Goal: Transaction & Acquisition: Purchase product/service

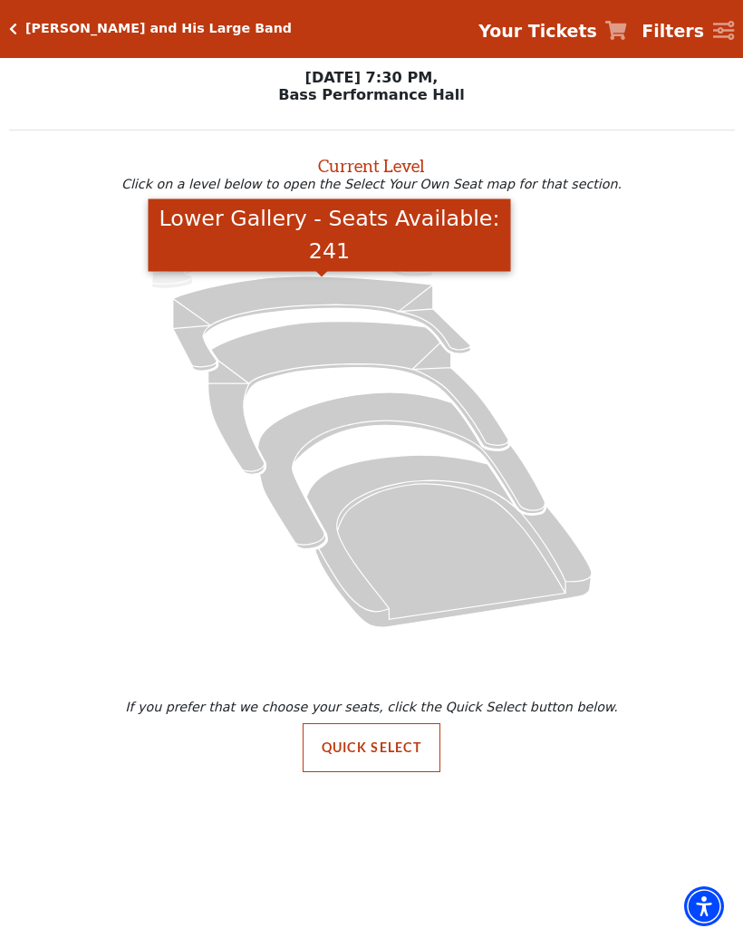
click at [334, 291] on icon "Lower Gallery - Seats Available: 241" at bounding box center [321, 323] width 297 height 94
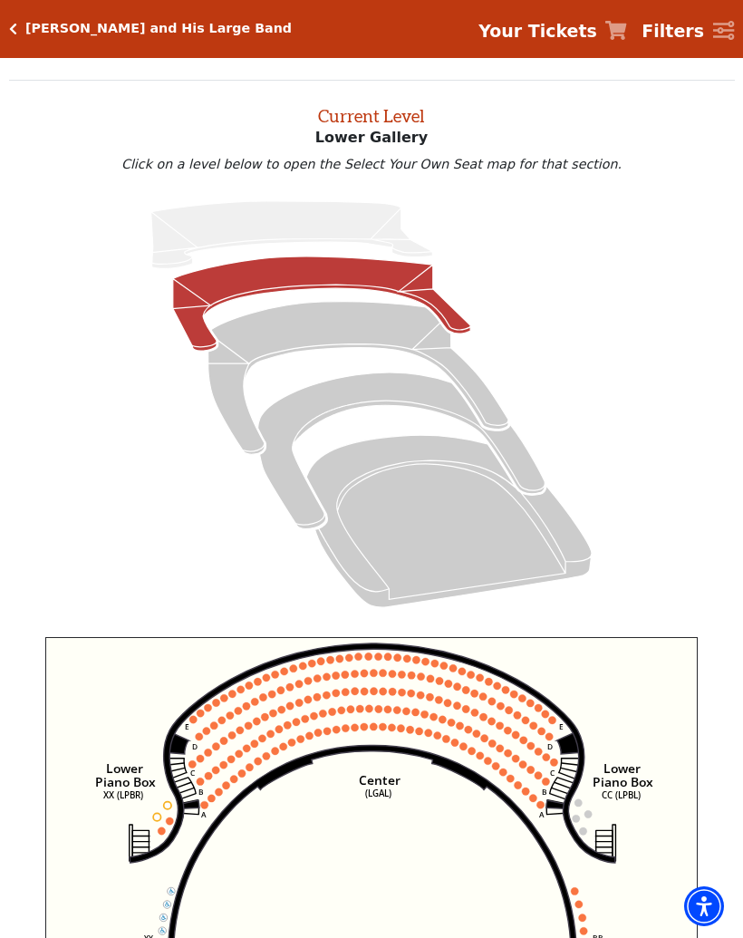
scroll to position [69, 0]
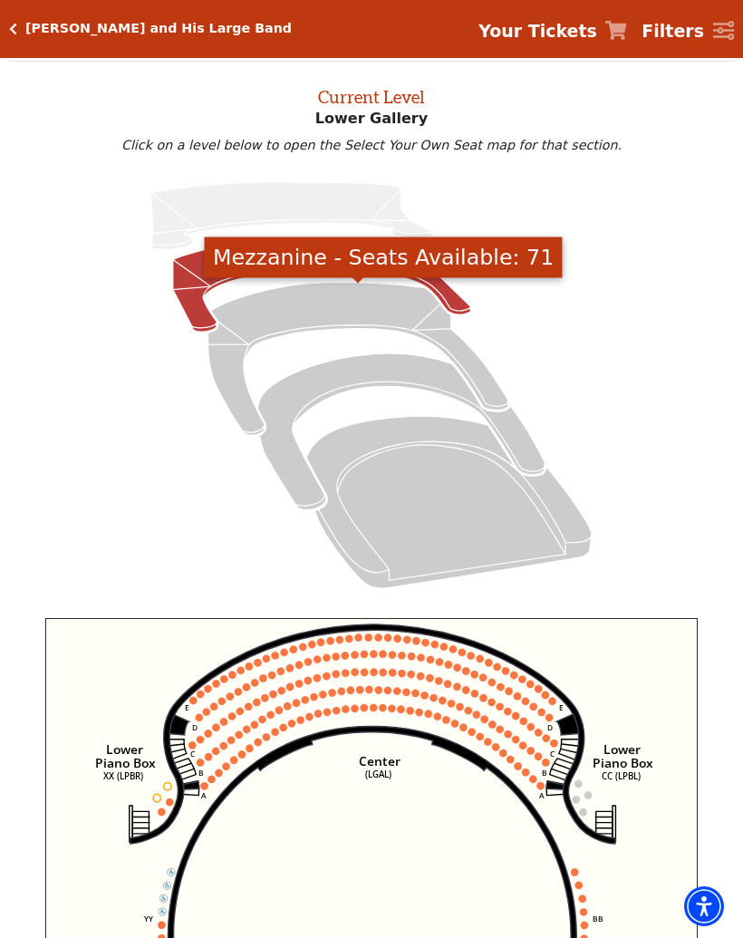
click at [360, 294] on icon "Mezzanine - Seats Available: 71" at bounding box center [358, 359] width 300 height 153
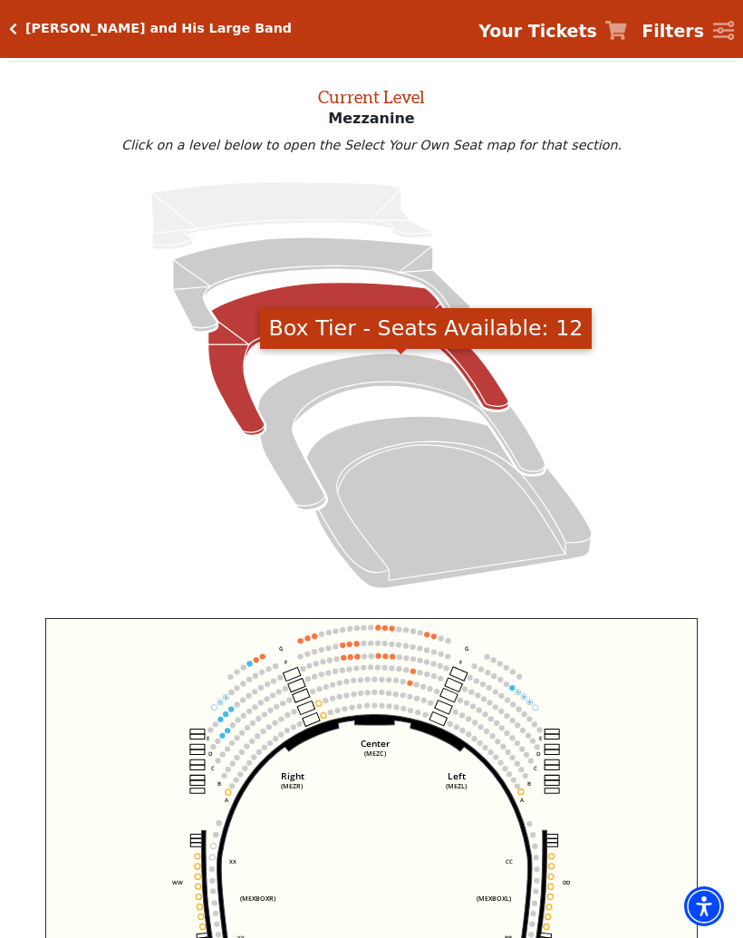
click at [370, 362] on icon "Box Tier - Seats Available: 12" at bounding box center [401, 431] width 287 height 157
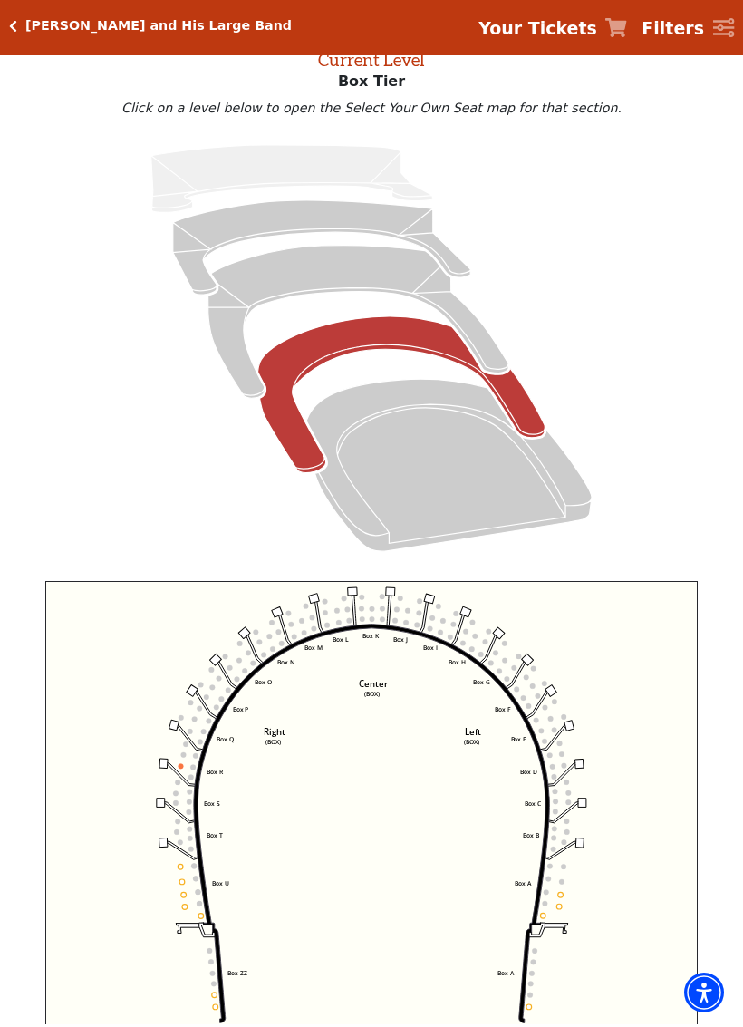
scroll to position [106, 0]
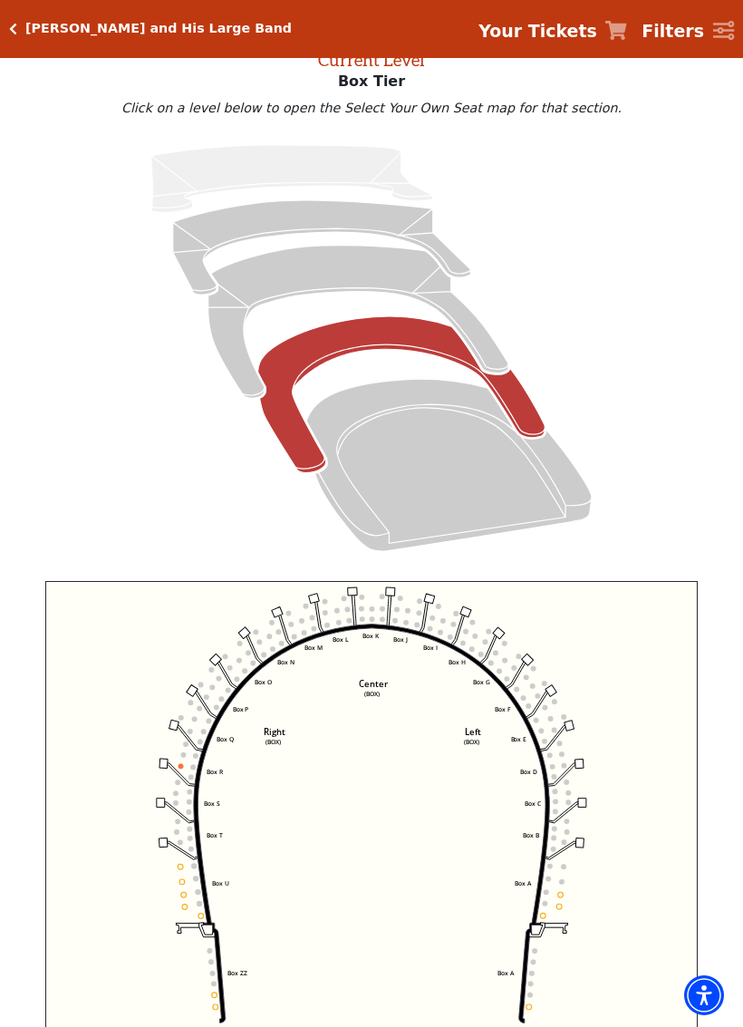
click at [442, 432] on icon "Orchestra / Parterre Circle - Seats Available: 24" at bounding box center [448, 465] width 285 height 172
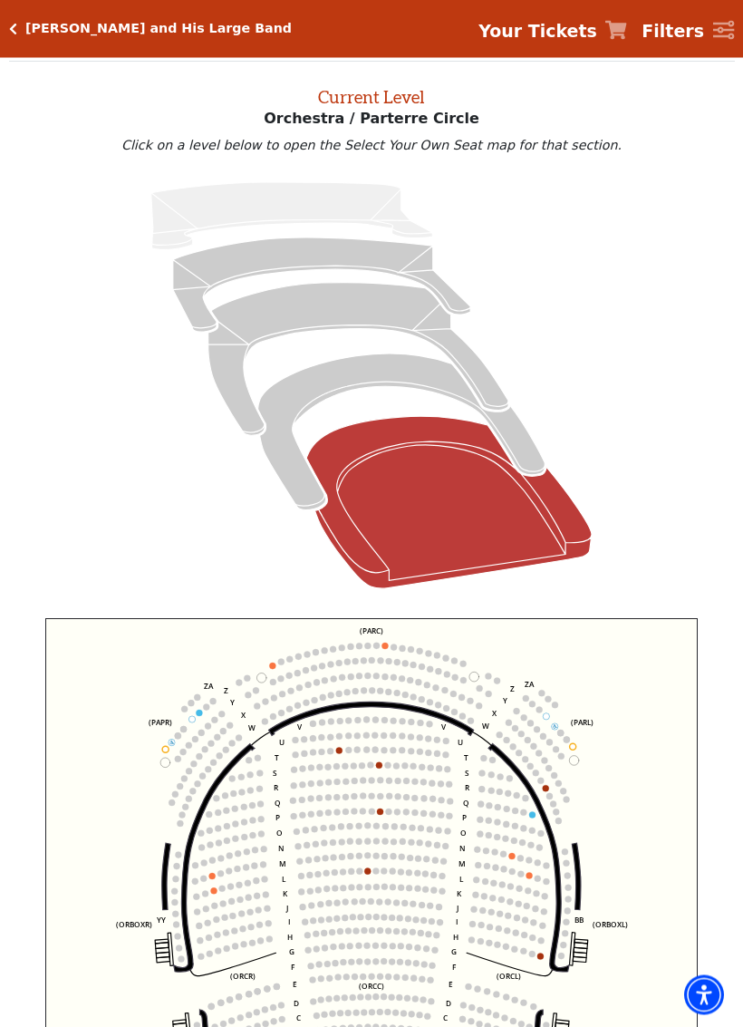
scroll to position [69, 0]
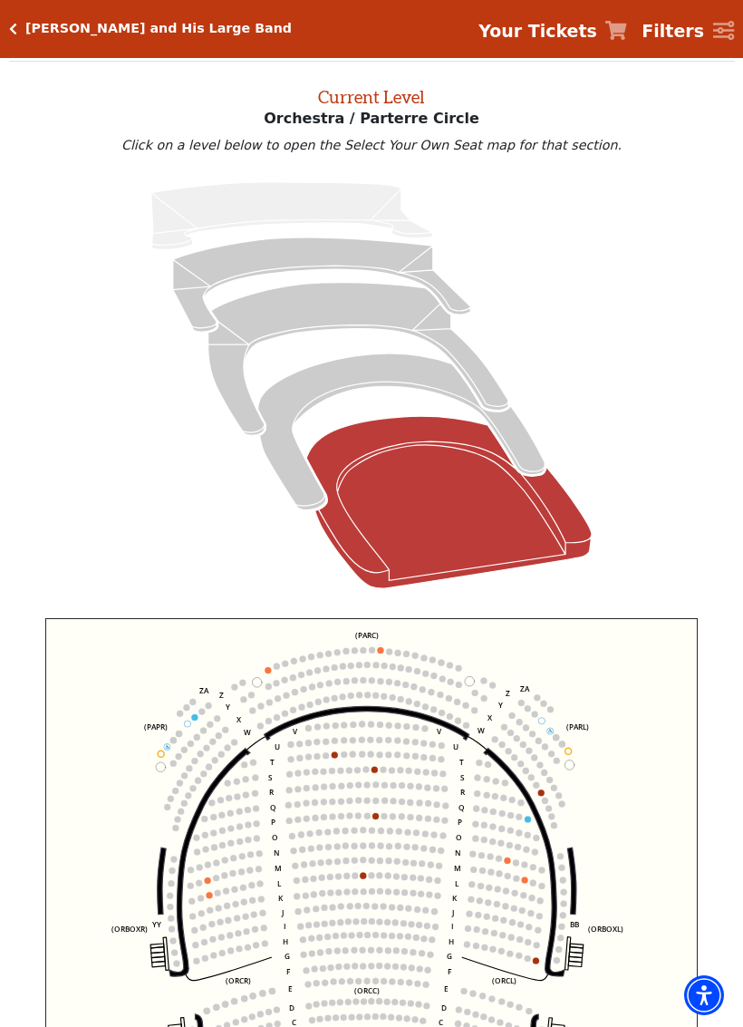
click at [377, 304] on icon "Mezzanine - Seats Available: 71" at bounding box center [358, 359] width 300 height 153
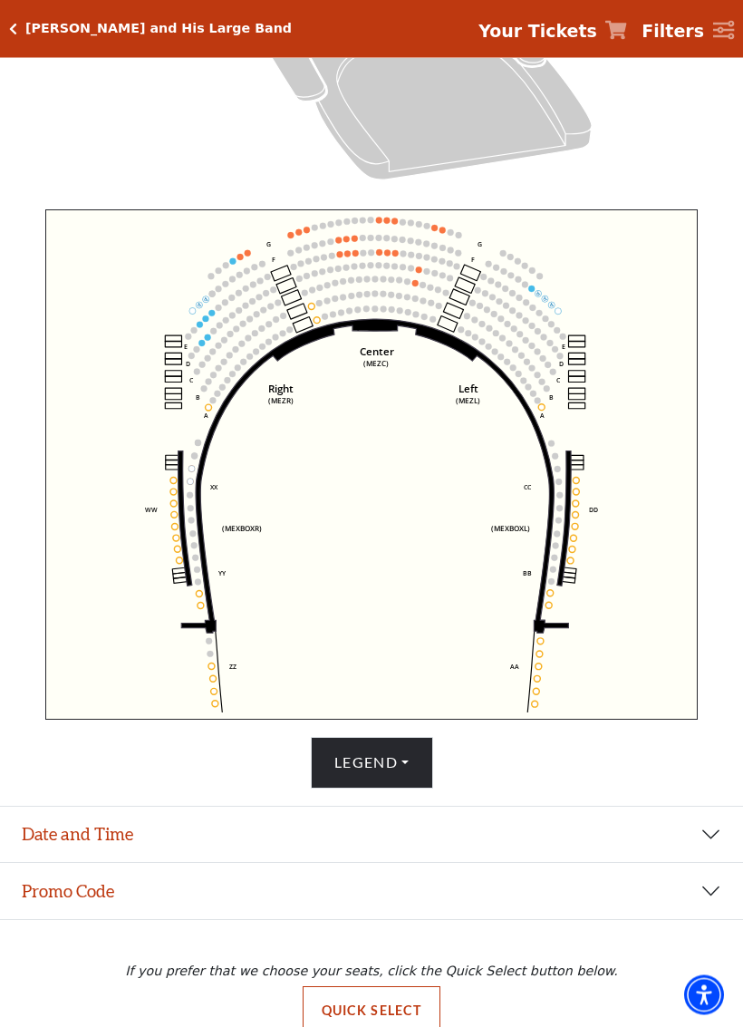
click at [415, 758] on button "Legend" at bounding box center [372, 763] width 122 height 51
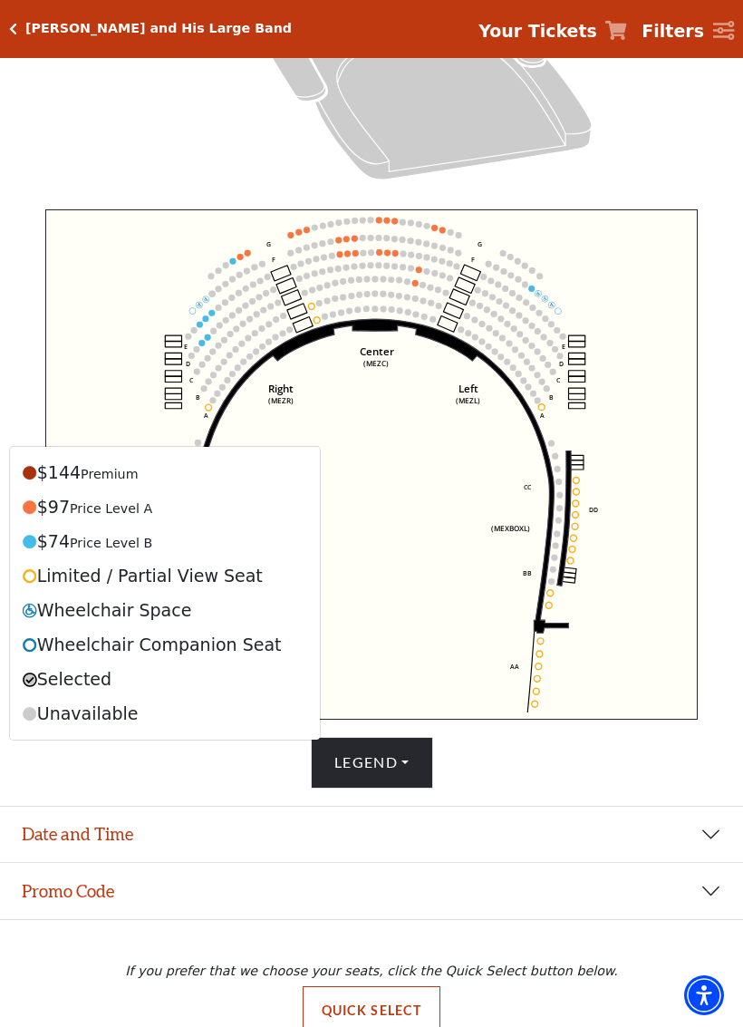
click at [406, 756] on button "Legend" at bounding box center [372, 762] width 122 height 51
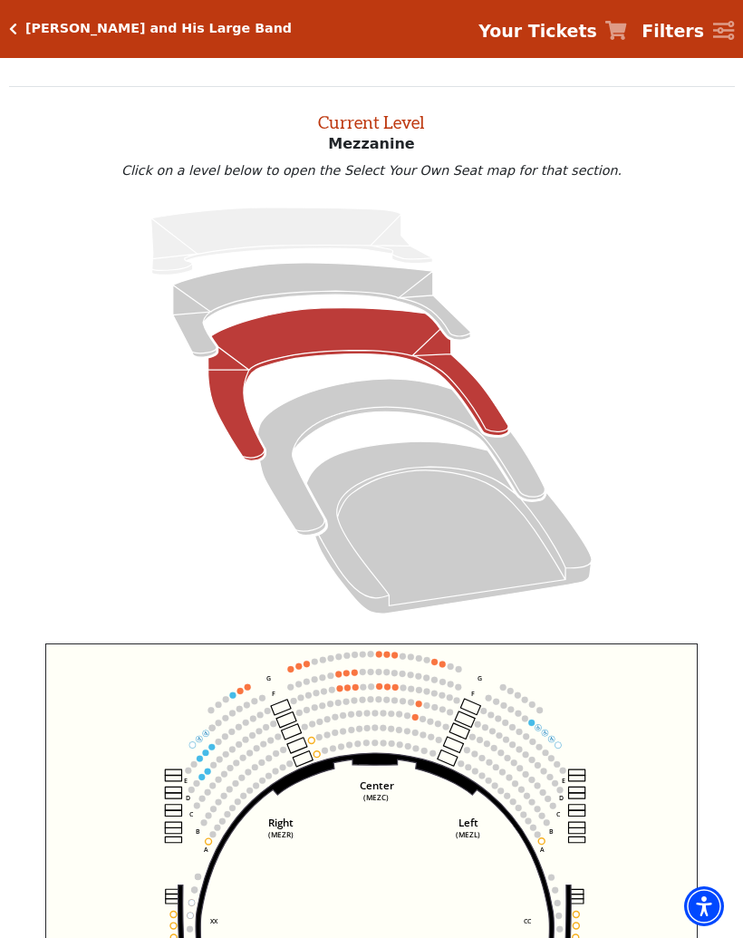
scroll to position [0, 0]
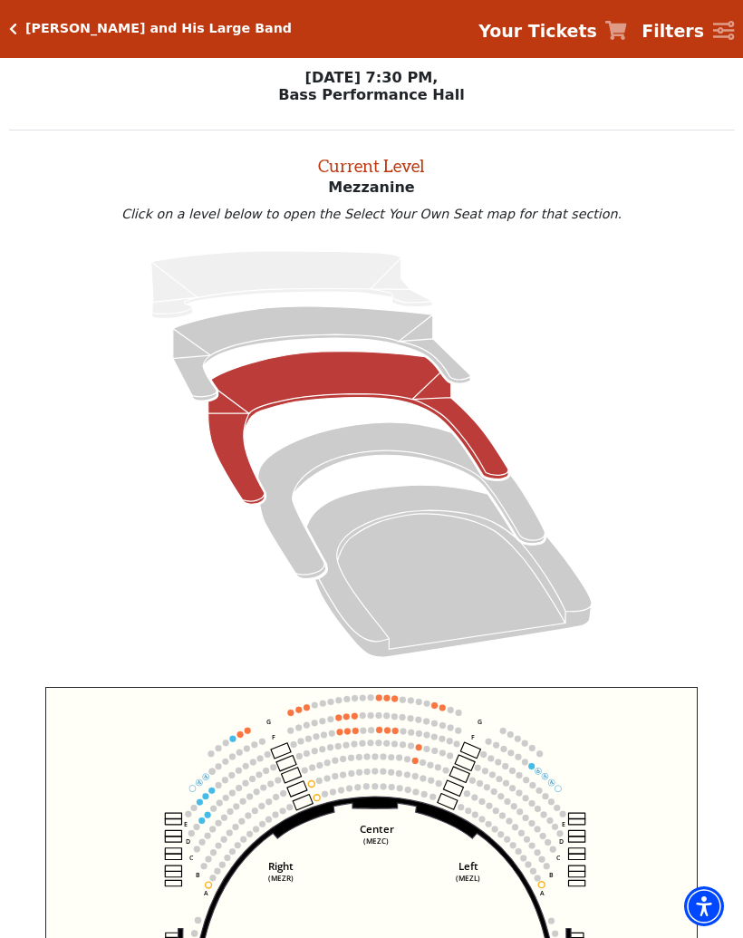
click at [372, 318] on icon "Lower Gallery - Seats Available: 241" at bounding box center [321, 353] width 297 height 94
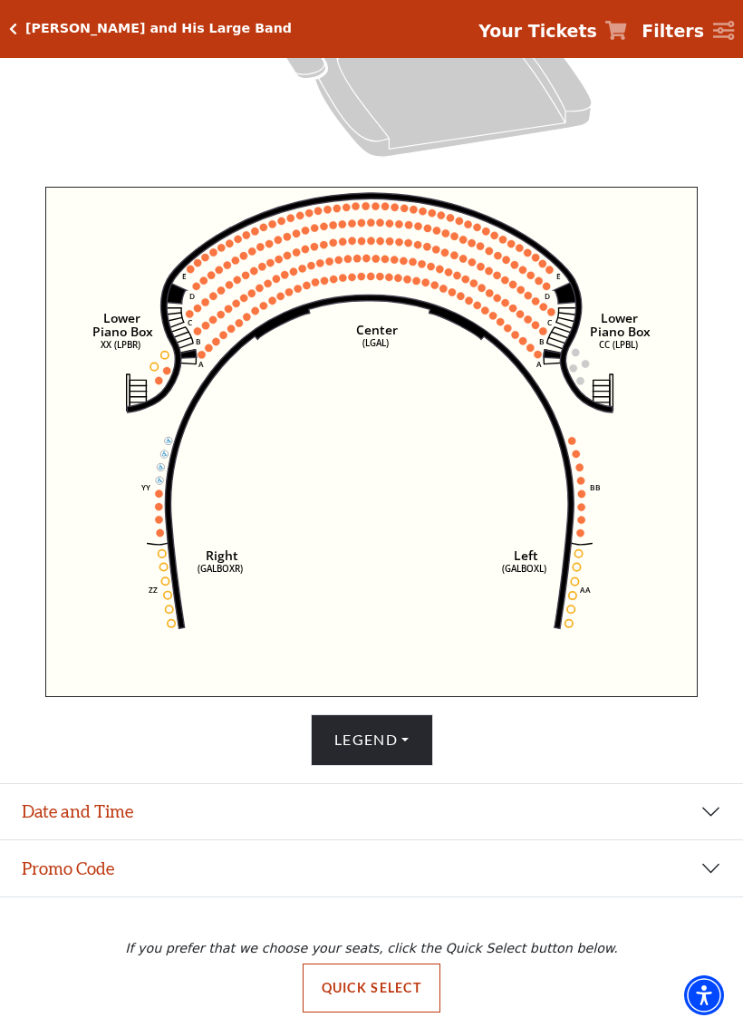
scroll to position [506, 0]
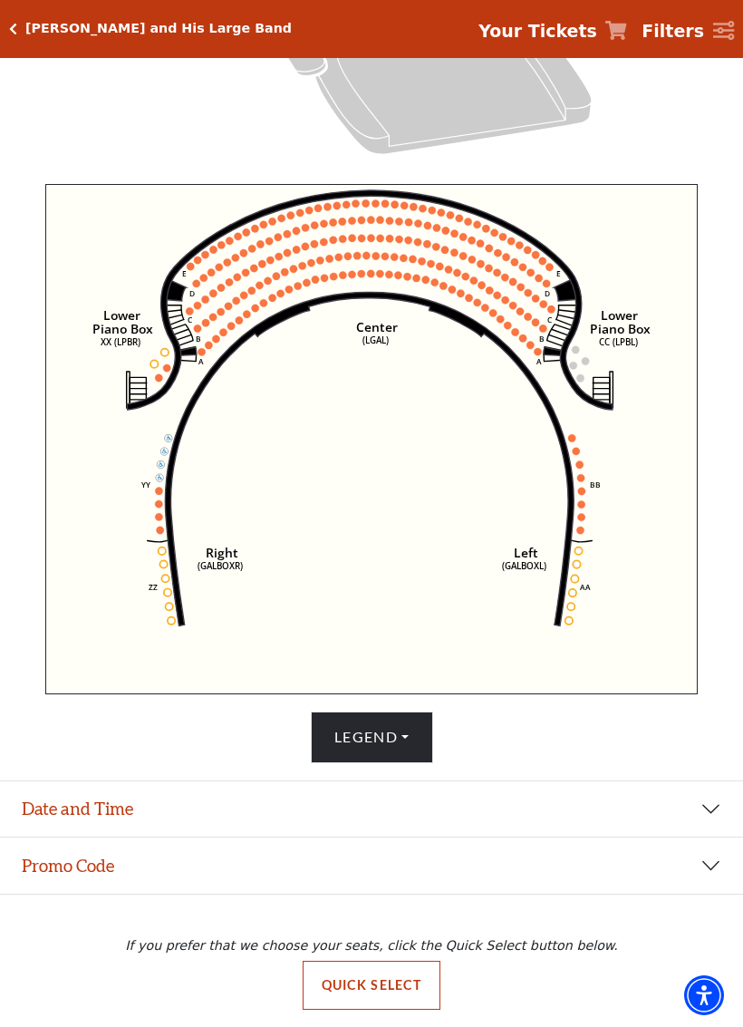
click at [403, 730] on button "Legend" at bounding box center [372, 736] width 122 height 51
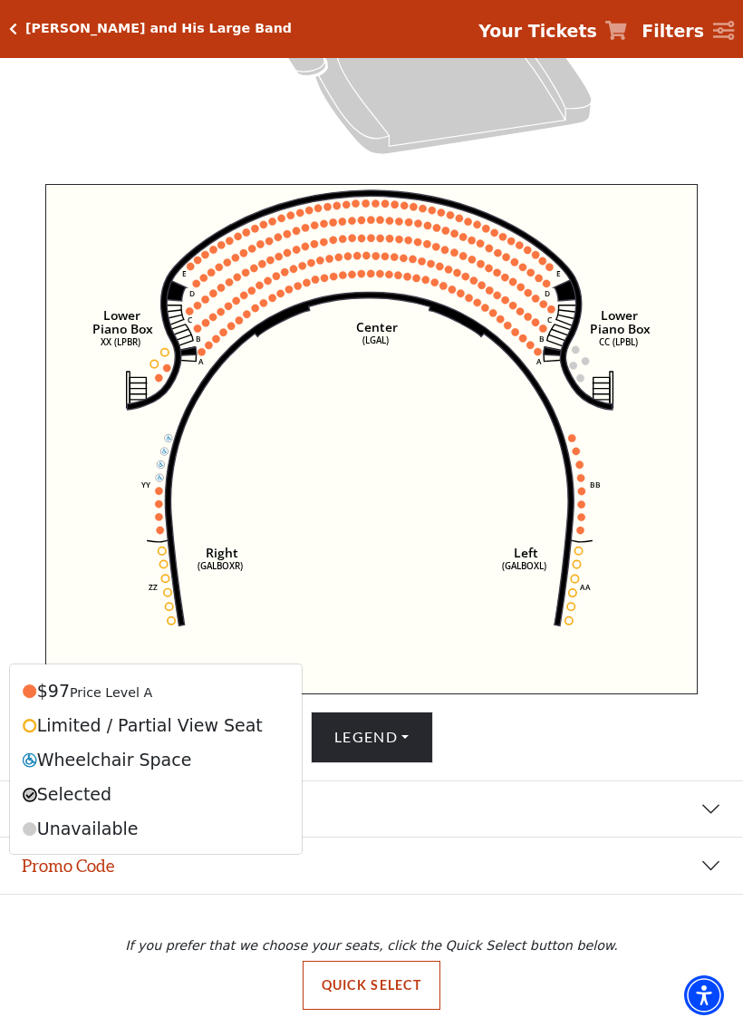
click at [410, 721] on button "Legend" at bounding box center [372, 736] width 122 height 51
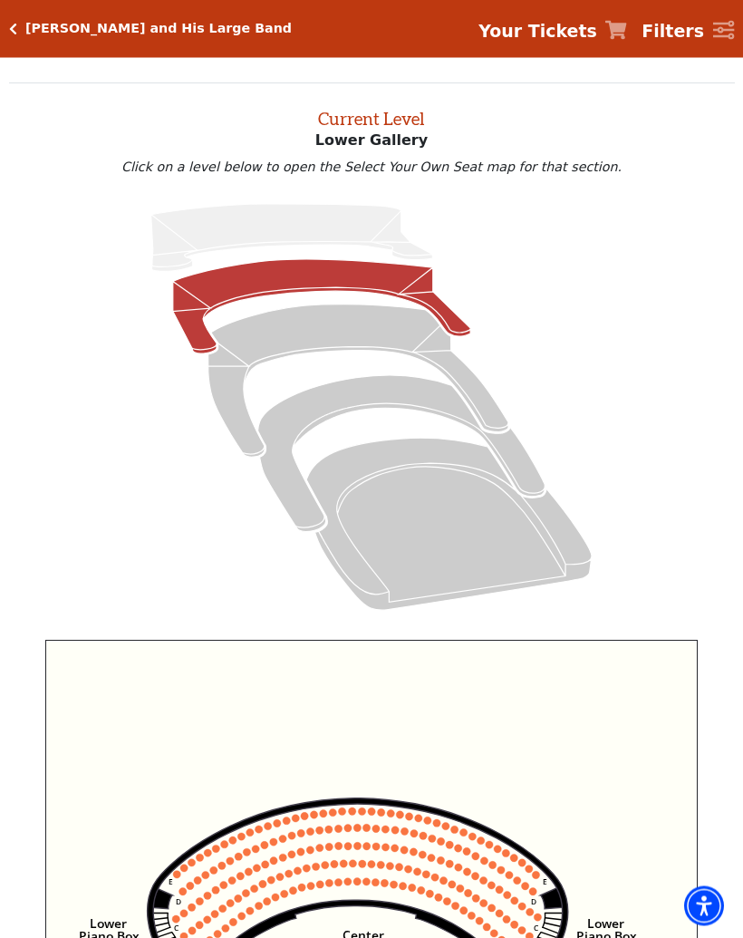
scroll to position [0, 0]
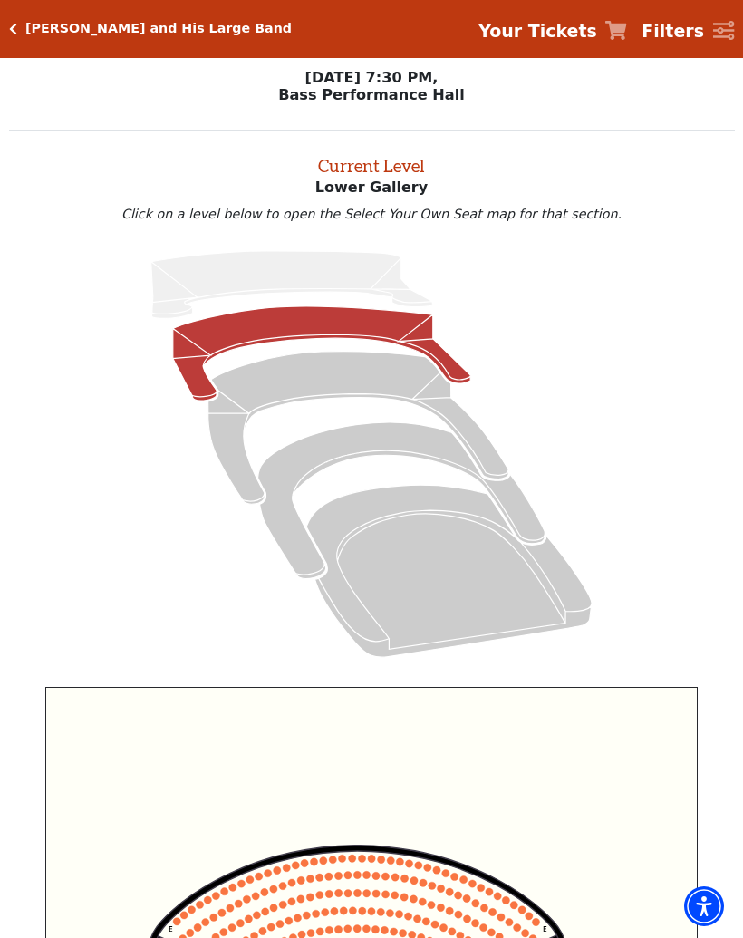
click at [359, 261] on icon "Upper Gallery - Seats Available: 0" at bounding box center [292, 285] width 282 height 68
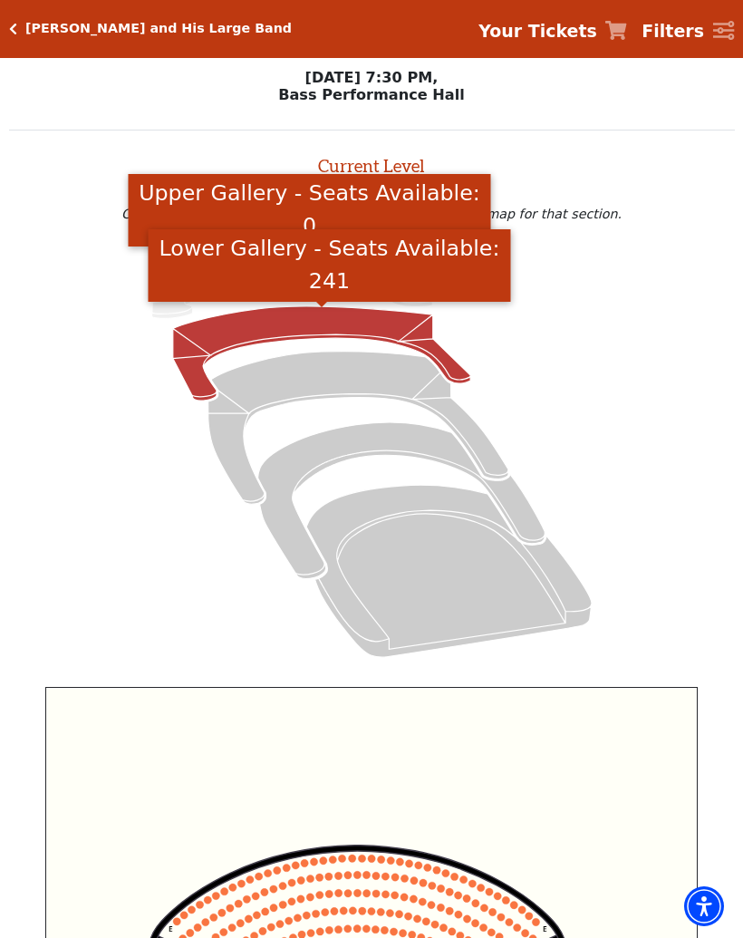
click at [388, 316] on icon "Lower Gallery - Seats Available: 241" at bounding box center [321, 353] width 297 height 94
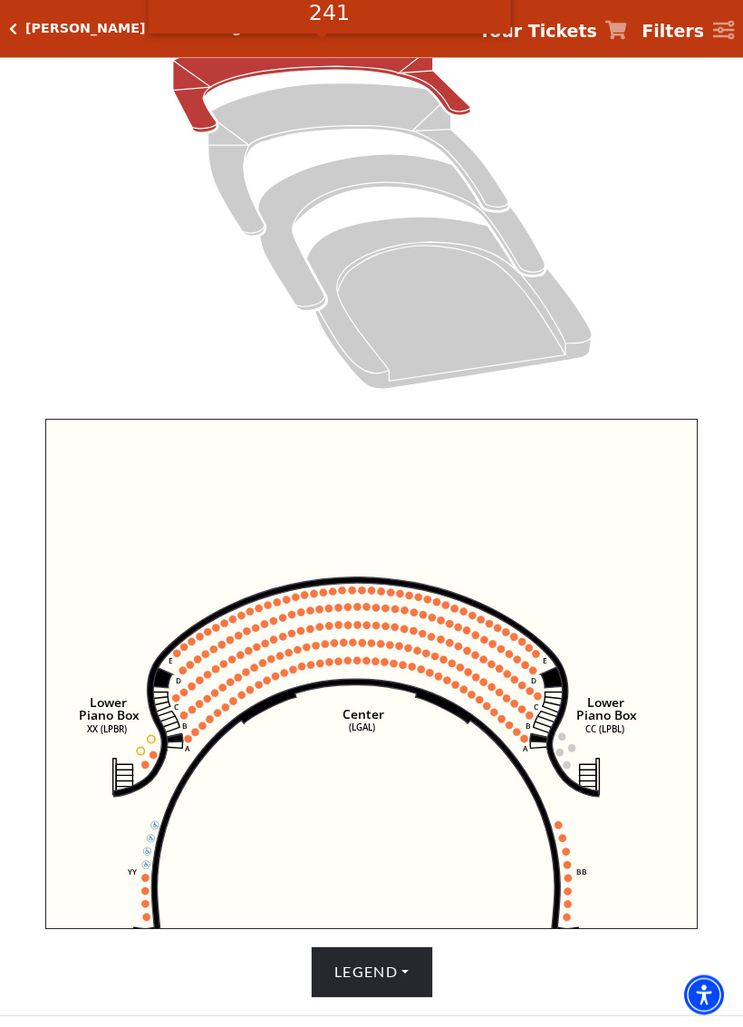
scroll to position [270, 0]
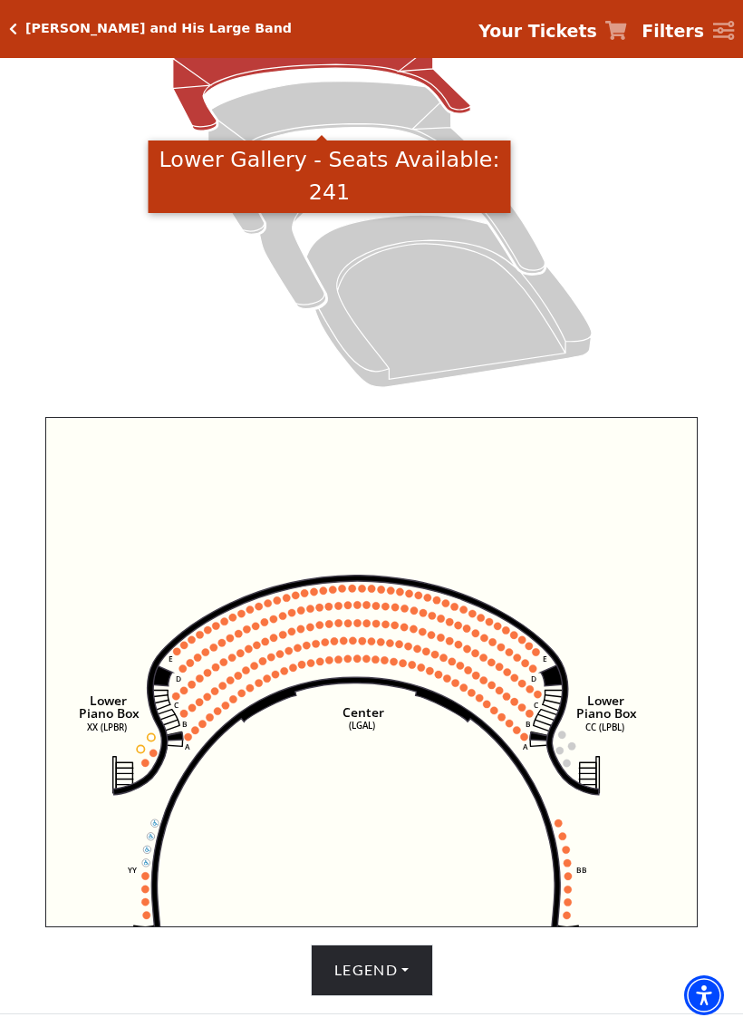
click at [524, 746] on text "A" at bounding box center [525, 746] width 5 height 10
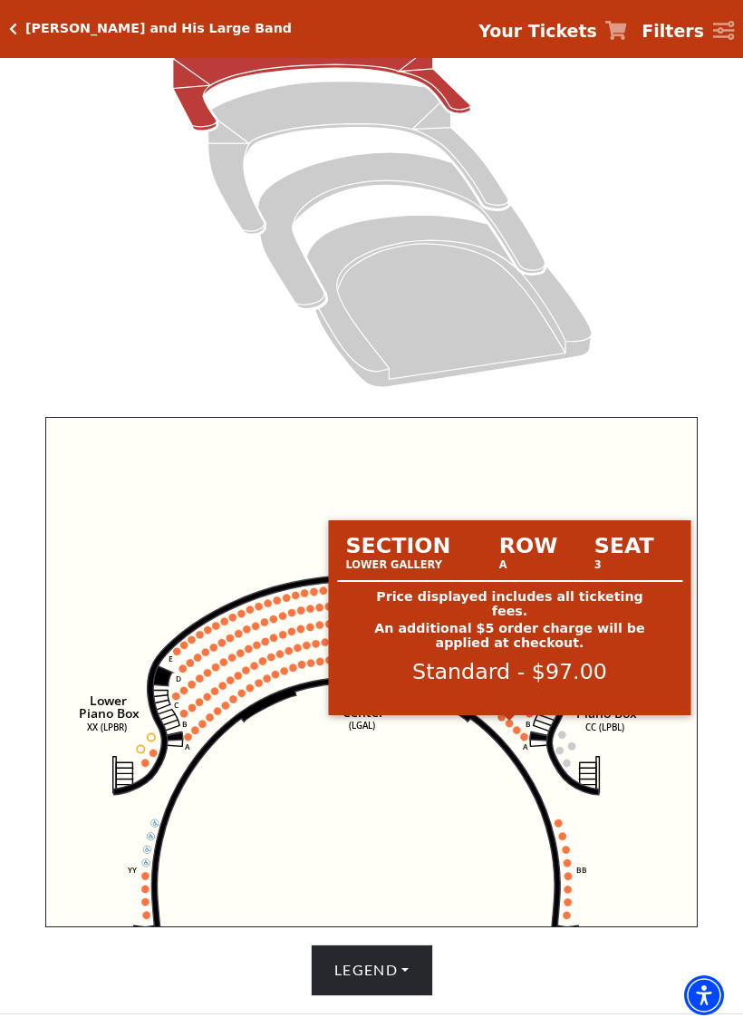
click at [513, 728] on circle at bounding box center [509, 723] width 7 height 7
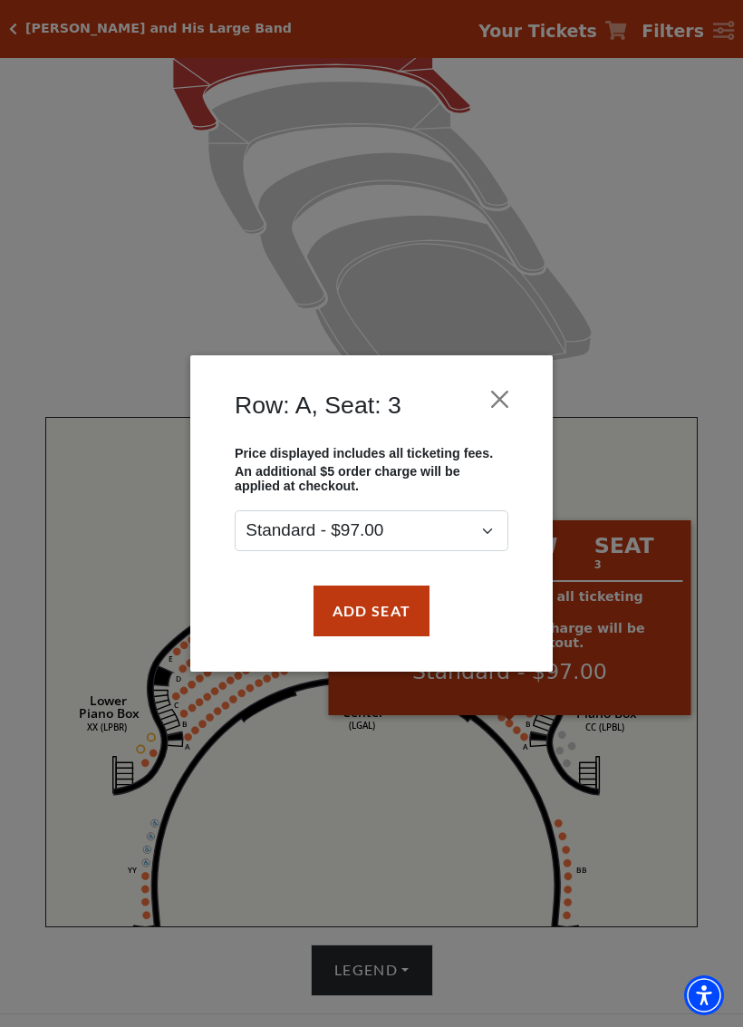
click at [500, 391] on button "Close" at bounding box center [500, 398] width 34 height 34
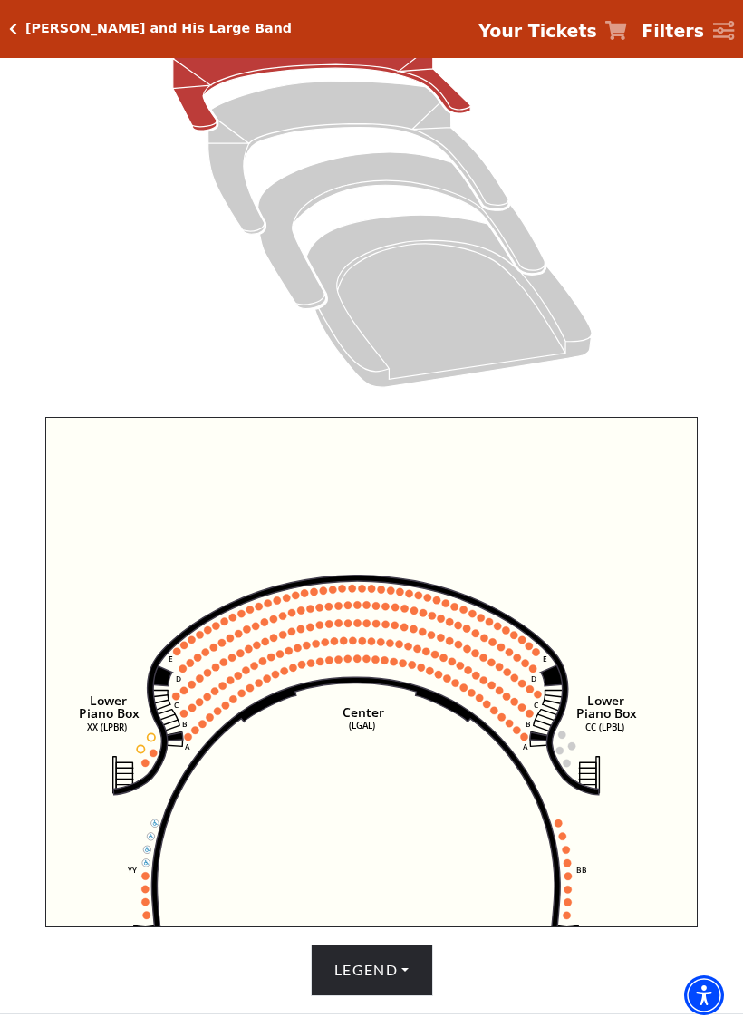
click at [359, 662] on circle at bounding box center [356, 658] width 7 height 7
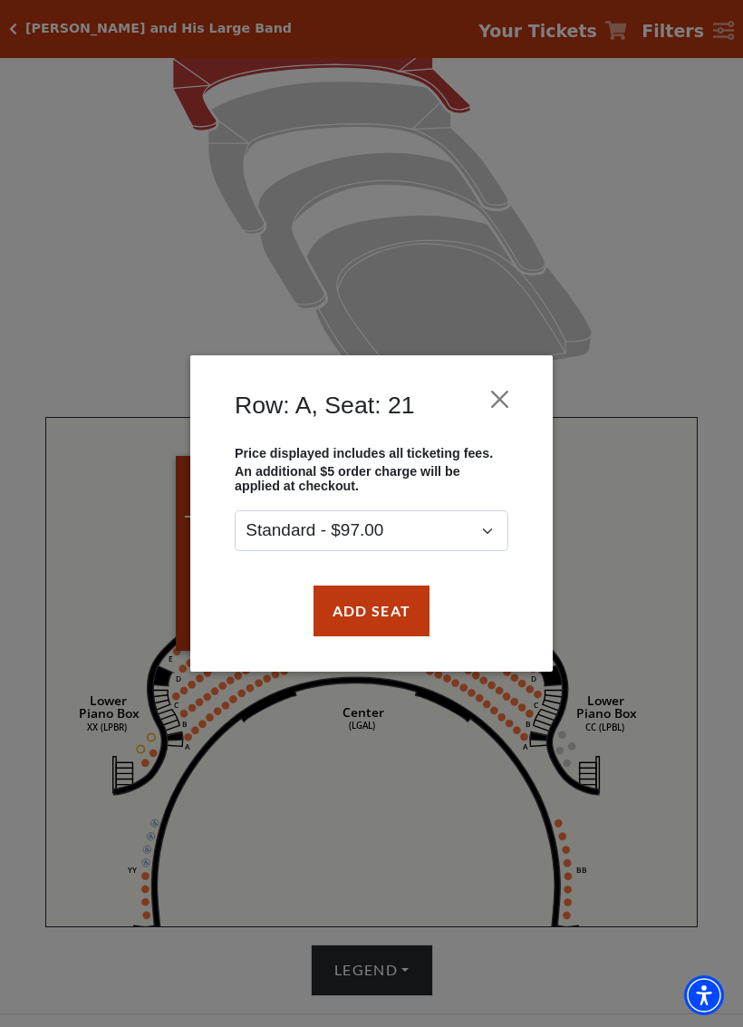
click at [501, 385] on button "Close" at bounding box center [500, 398] width 34 height 34
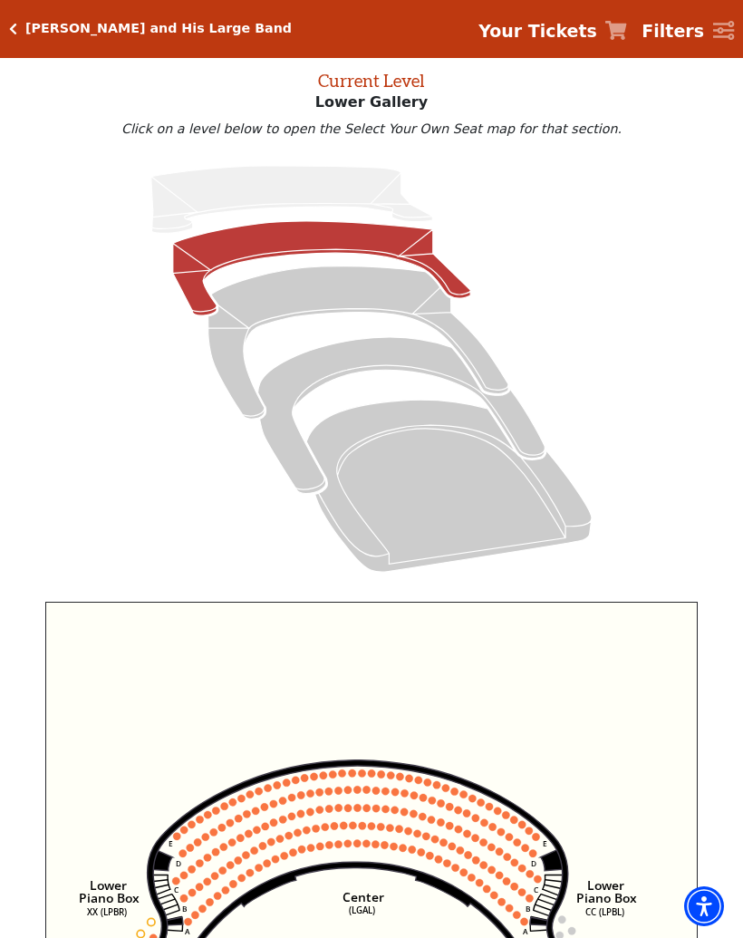
scroll to position [0, 0]
